Goal: Find specific page/section: Find specific page/section

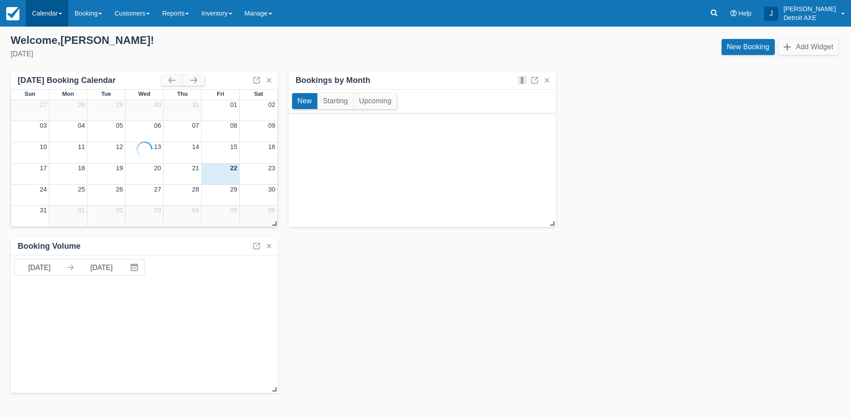
click at [40, 12] on link "Calendar" at bounding box center [47, 13] width 43 height 27
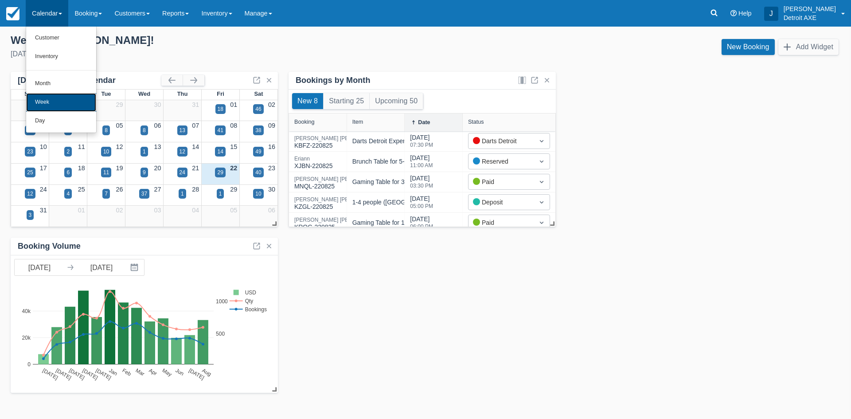
click at [61, 105] on link "Week" at bounding box center [61, 102] width 70 height 19
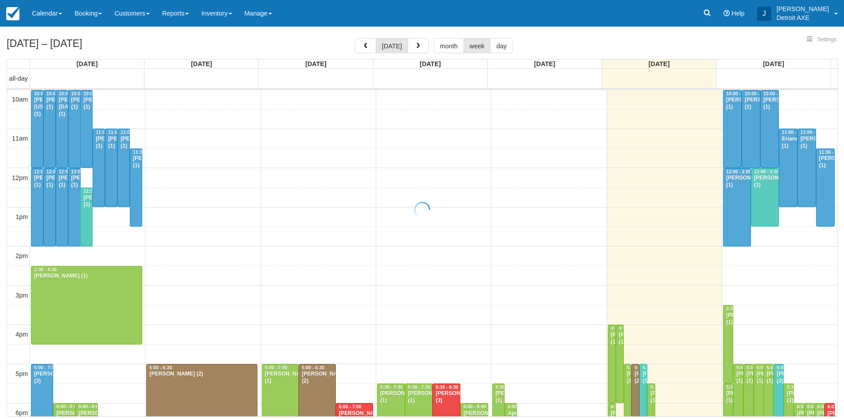
select select
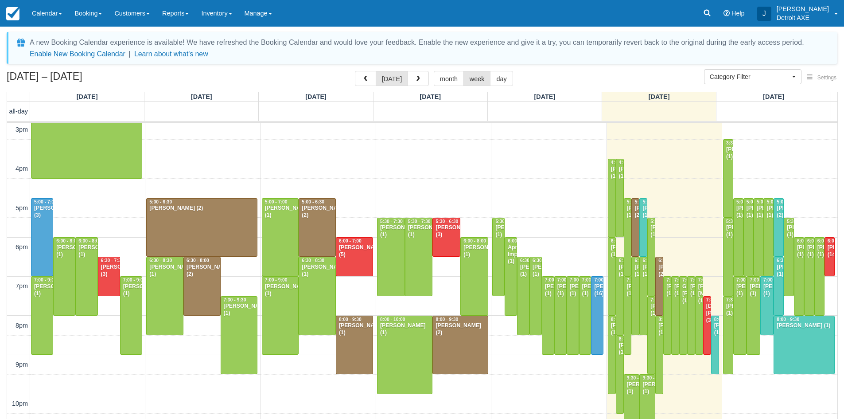
scroll to position [202, 0]
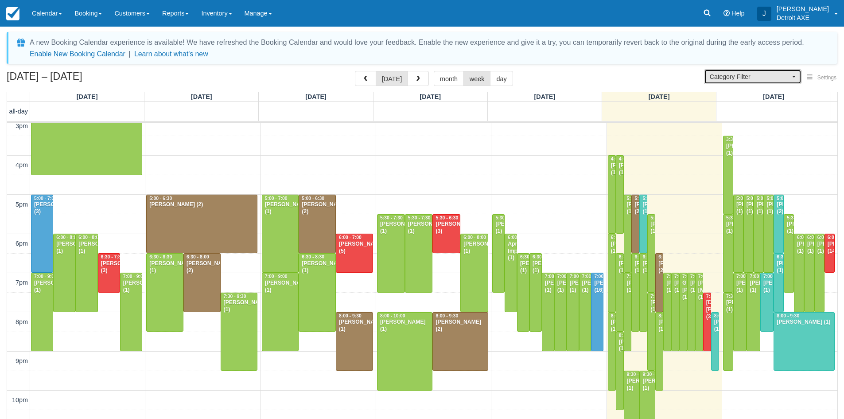
click at [736, 75] on span "Category Filter" at bounding box center [750, 76] width 80 height 9
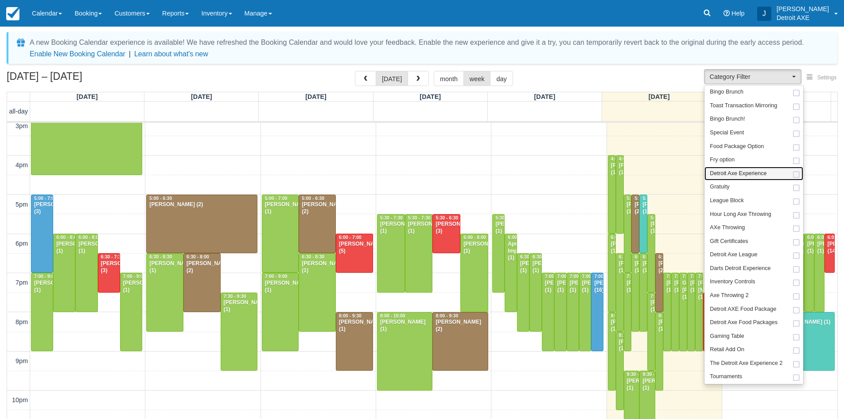
click at [742, 171] on span "Detroit Axe Experience" at bounding box center [738, 174] width 57 height 8
select select "14"
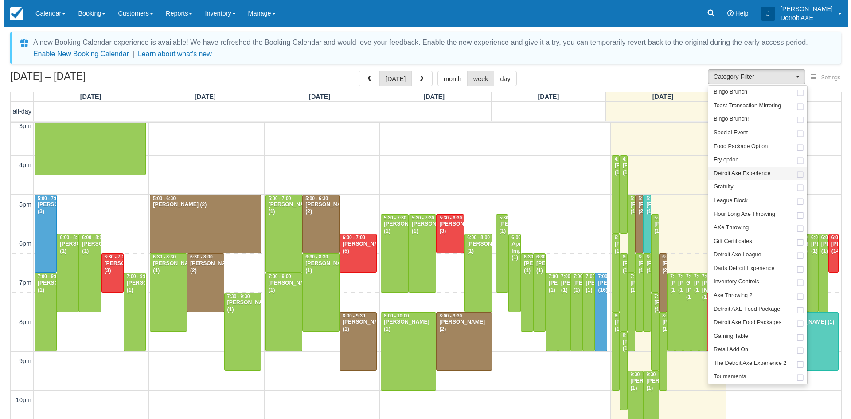
scroll to position [42, 0]
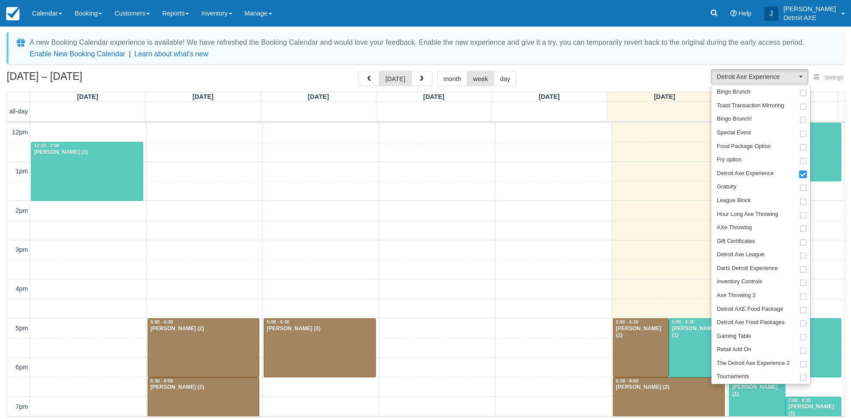
scroll to position [156, 0]
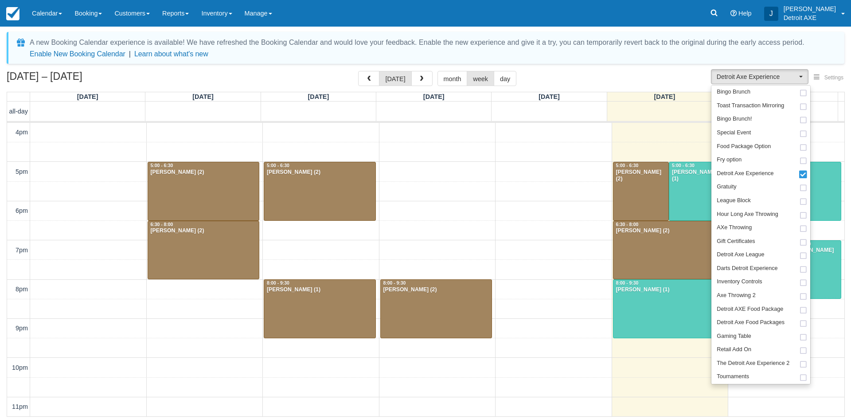
click at [625, 74] on div "[DATE] – [DATE] [DATE] month week day" at bounding box center [425, 80] width 837 height 19
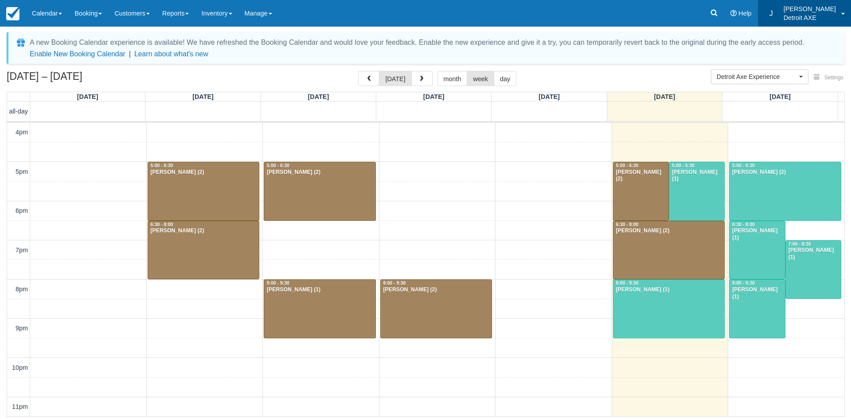
click at [803, 15] on p "Detroit AXE" at bounding box center [809, 17] width 52 height 9
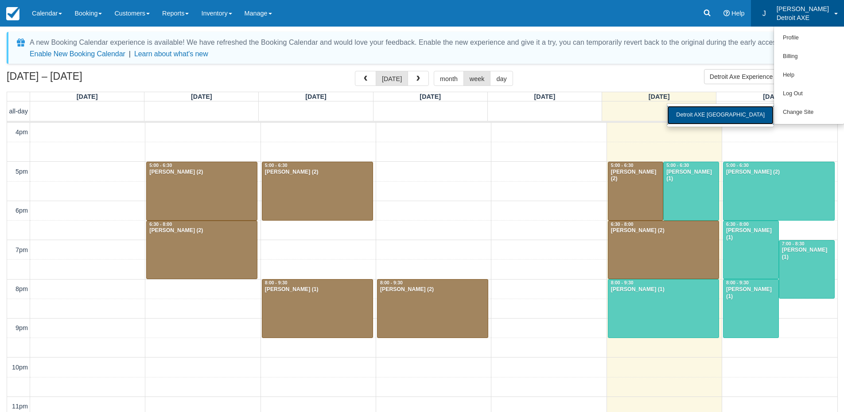
click at [746, 122] on link "Detroit AXE [GEOGRAPHIC_DATA]" at bounding box center [720, 115] width 106 height 19
